Goal: Task Accomplishment & Management: Use online tool/utility

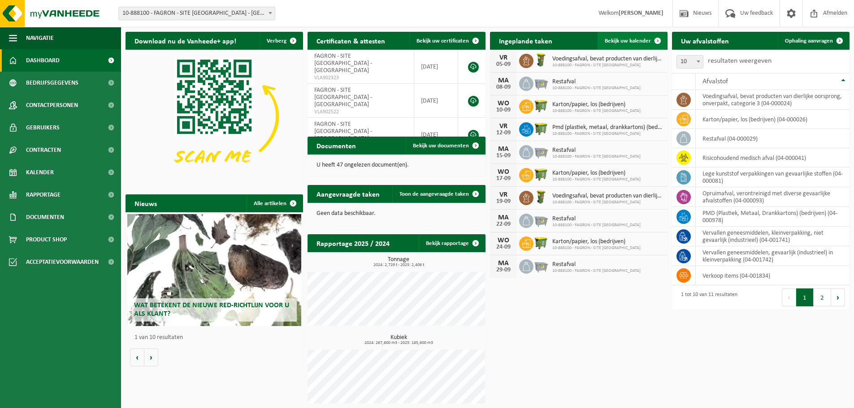
click at [627, 43] on span "Bekijk uw kalender" at bounding box center [628, 41] width 46 height 6
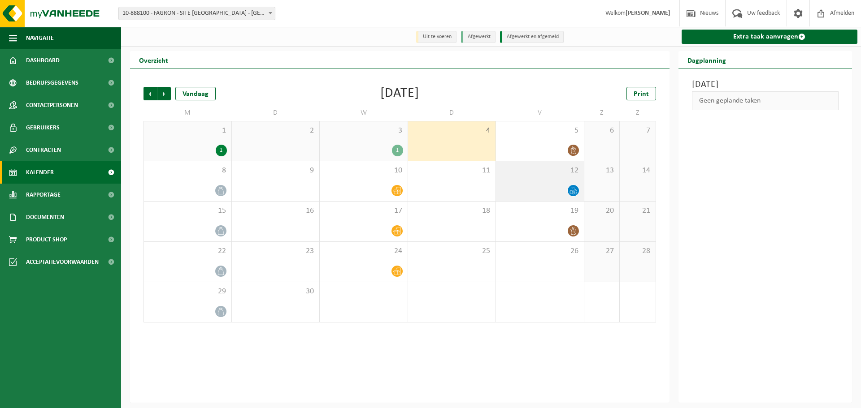
click at [572, 190] on icon at bounding box center [573, 191] width 8 height 8
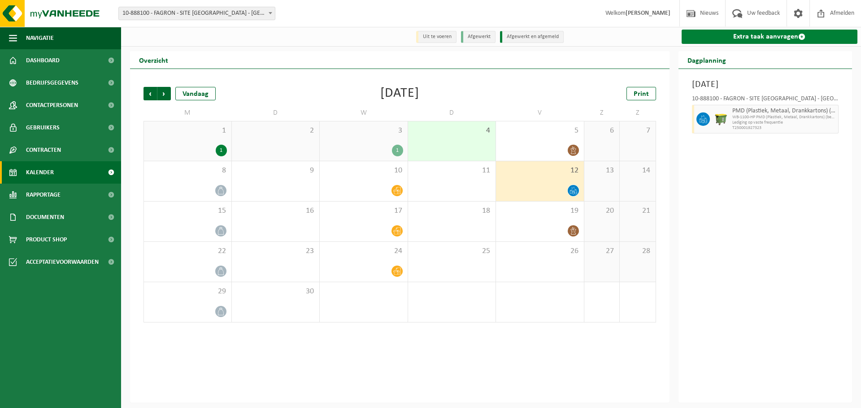
click at [759, 35] on link "Extra taak aanvragen" at bounding box center [769, 37] width 176 height 14
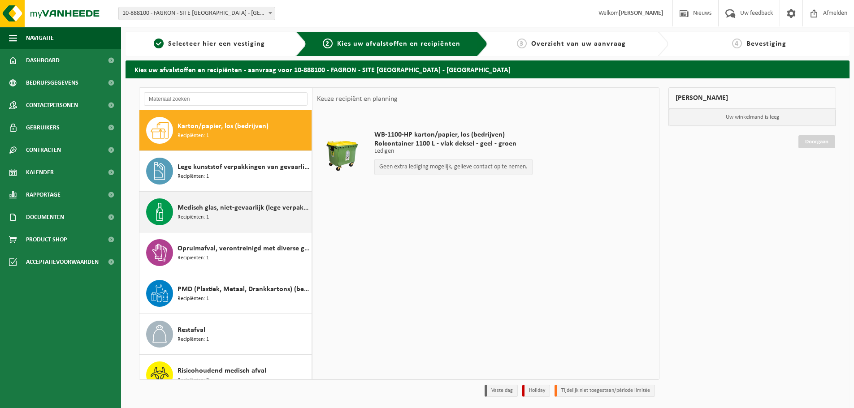
click at [230, 220] on div "Medisch glas, niet-gevaarlijk (lege verpakkingen) Recipiënten: 1" at bounding box center [244, 212] width 132 height 27
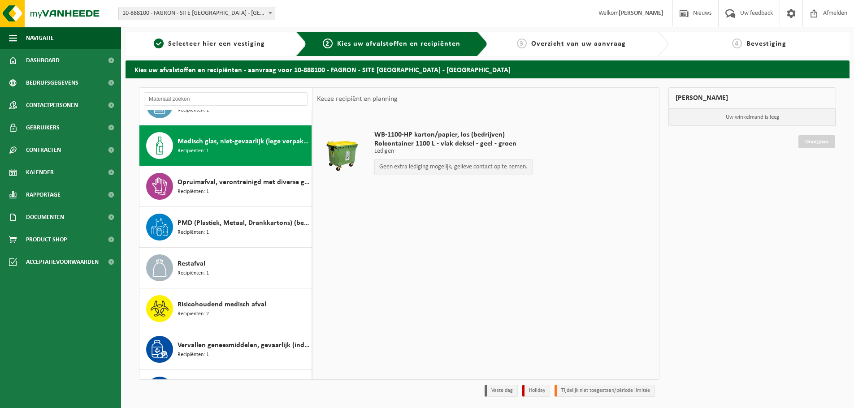
scroll to position [82, 0]
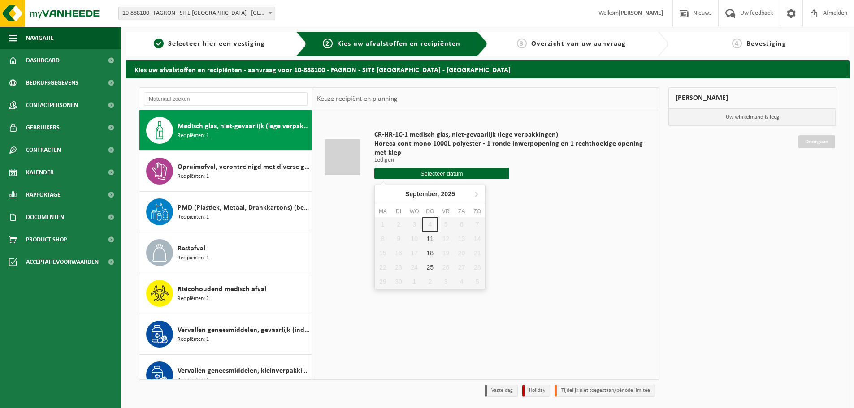
click at [451, 173] on input "text" at bounding box center [441, 173] width 134 height 11
click at [431, 255] on div "18" at bounding box center [430, 253] width 16 height 14
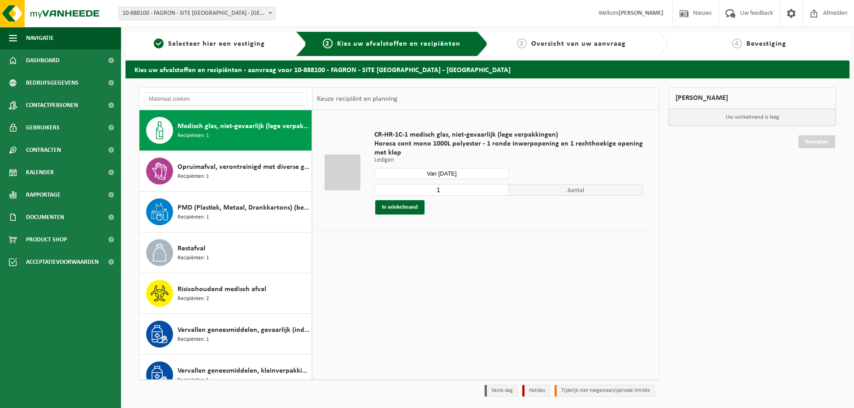
click at [438, 175] on input "Van 2025-09-18" at bounding box center [441, 173] width 134 height 11
click at [429, 236] on div "11" at bounding box center [430, 239] width 16 height 14
type input "Van 2025-09-11"
click at [397, 208] on button "In winkelmand" at bounding box center [399, 207] width 49 height 14
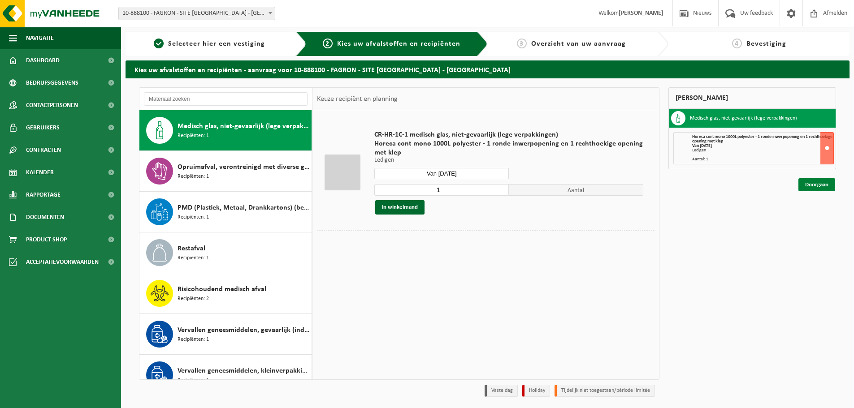
click at [819, 182] on link "Doorgaan" at bounding box center [816, 184] width 37 height 13
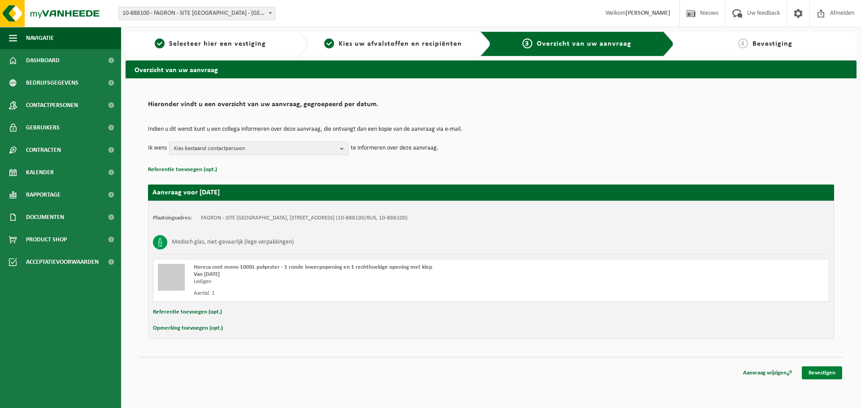
click at [819, 373] on link "Bevestigen" at bounding box center [822, 373] width 40 height 13
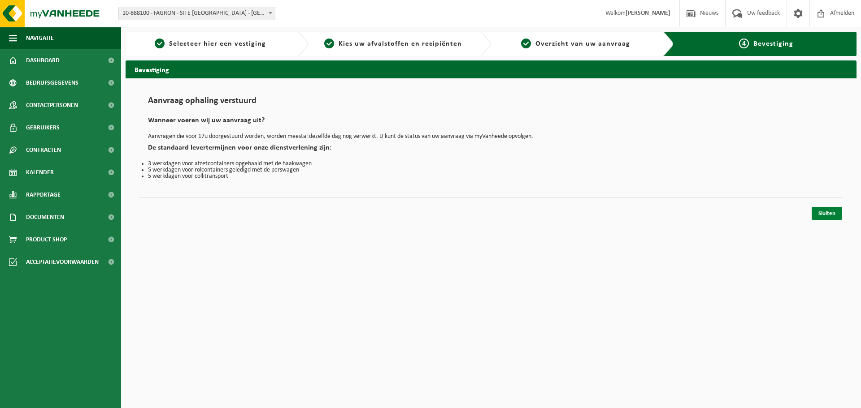
click at [831, 216] on link "Sluiten" at bounding box center [826, 213] width 30 height 13
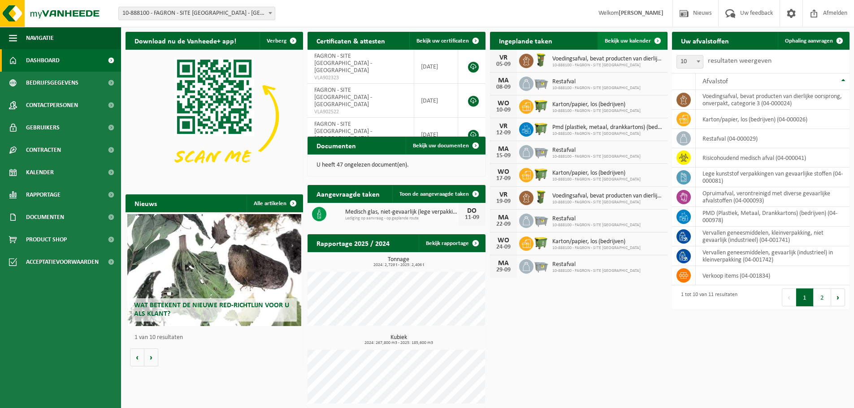
click at [639, 44] on link "Bekijk uw kalender" at bounding box center [632, 41] width 69 height 18
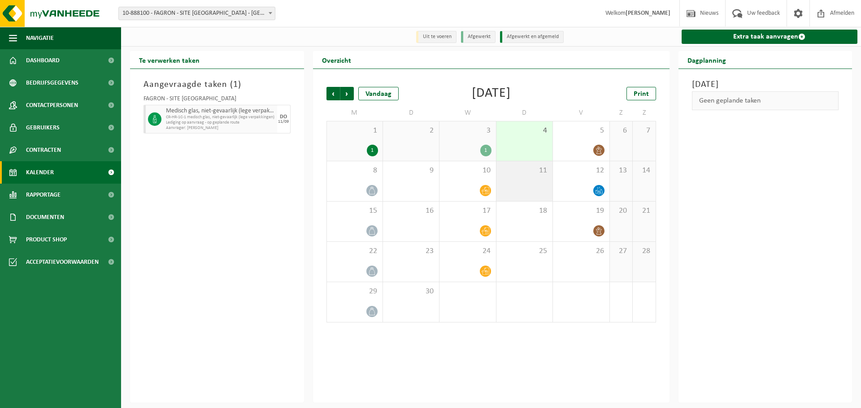
click at [527, 181] on div "11" at bounding box center [524, 181] width 56 height 40
